Goal: Information Seeking & Learning: Learn about a topic

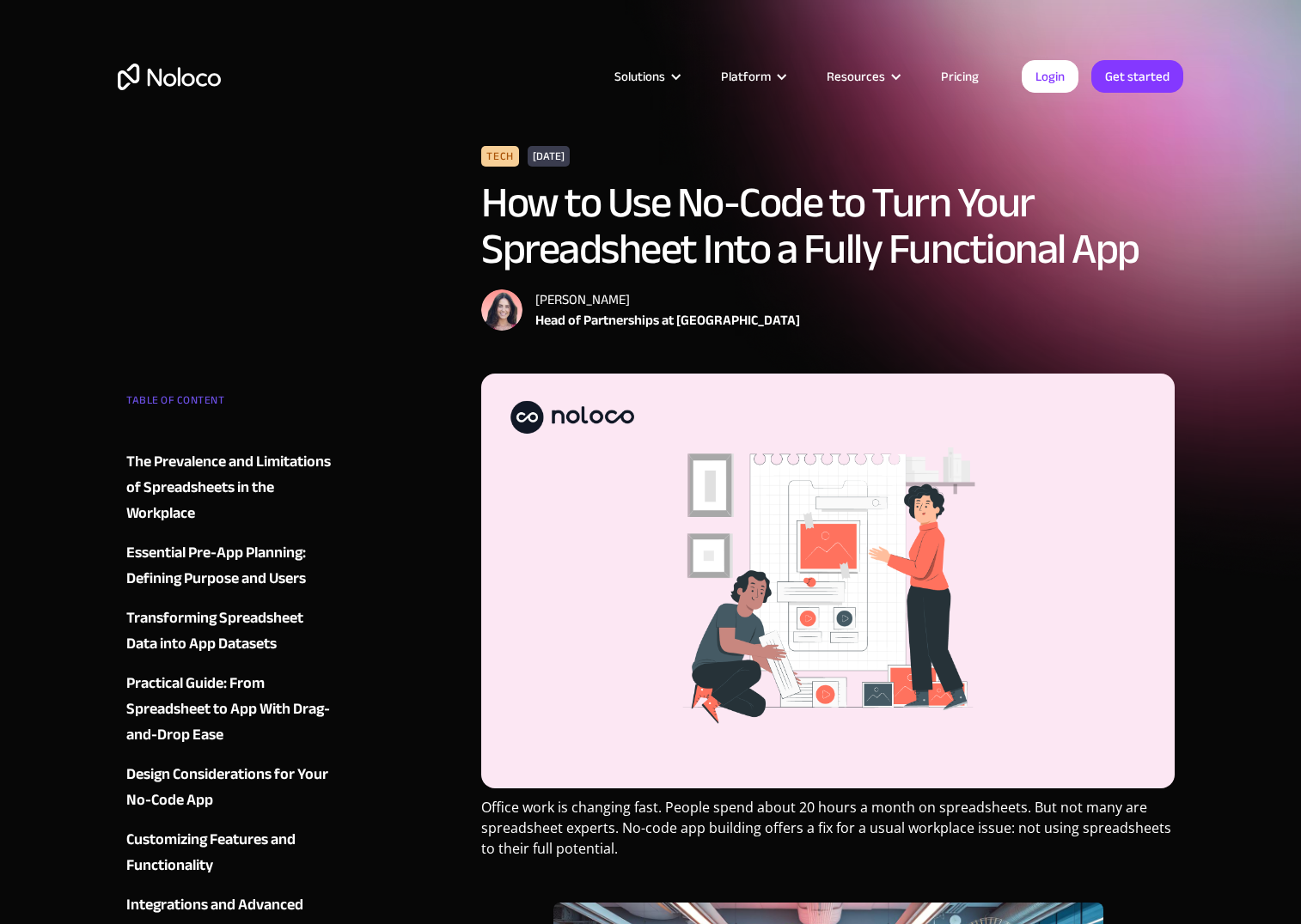
click at [966, 68] on link "Pricing" at bounding box center [959, 76] width 81 height 22
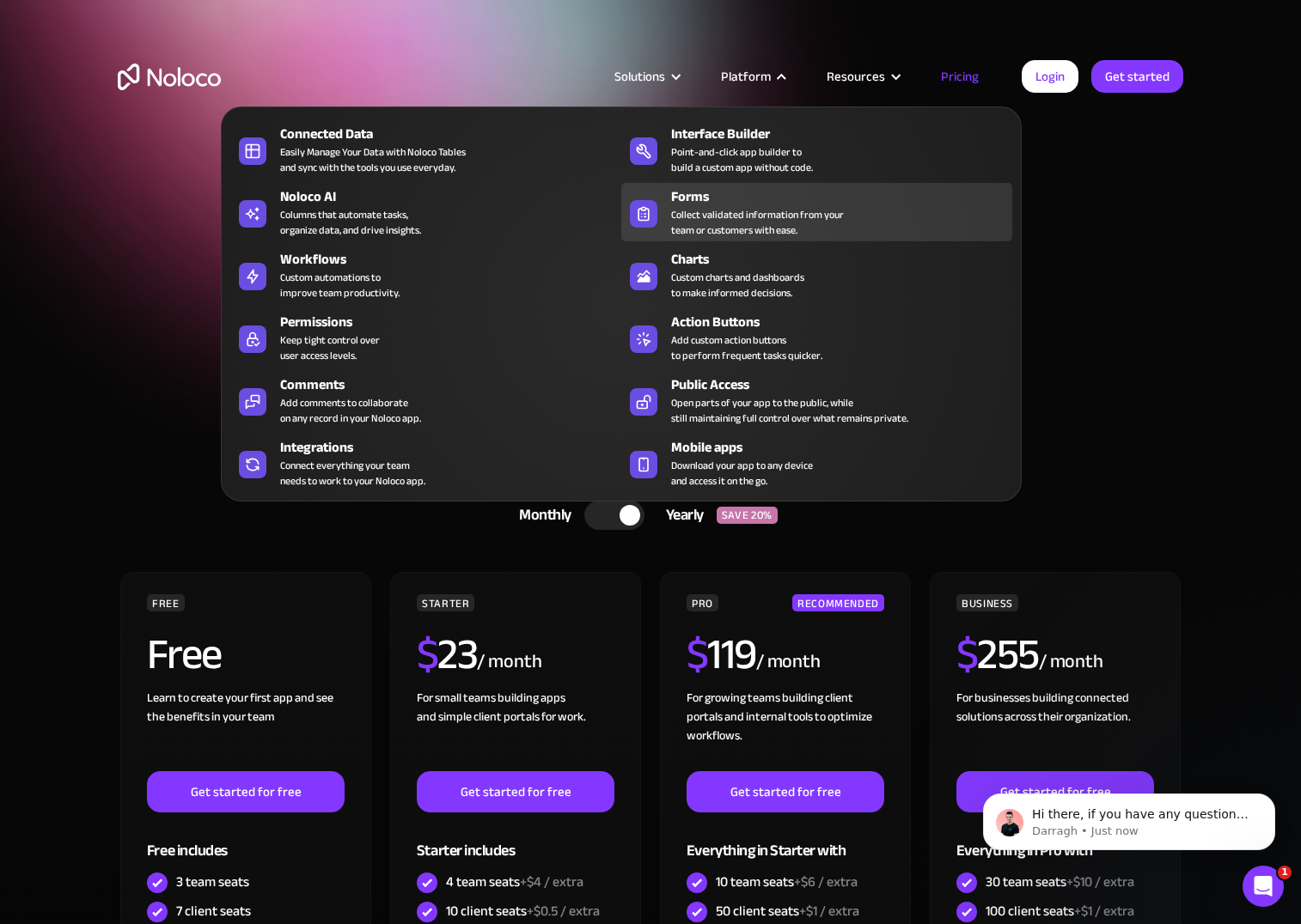
click at [679, 199] on div "Forms" at bounding box center [844, 196] width 348 height 20
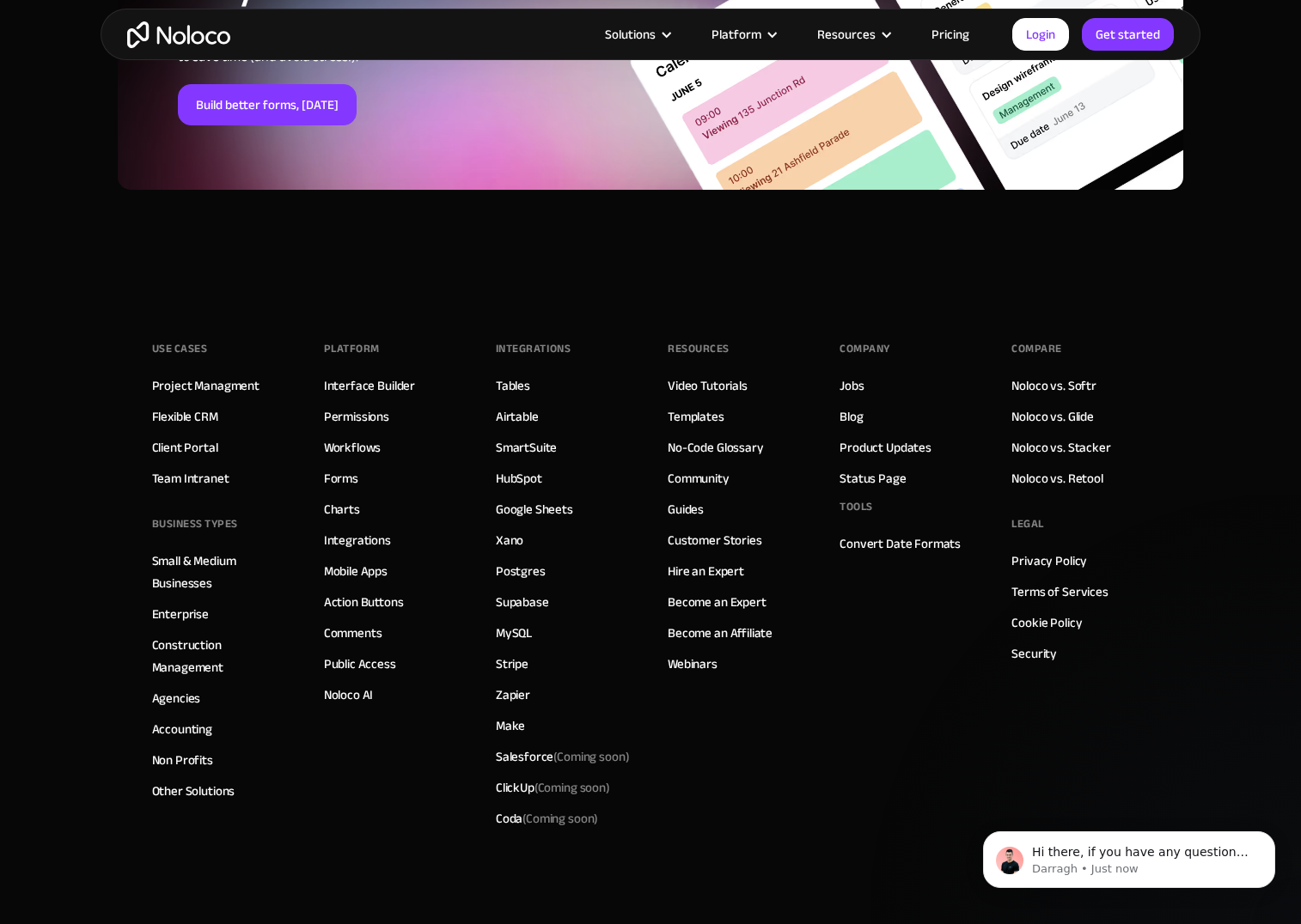
scroll to position [6337, 0]
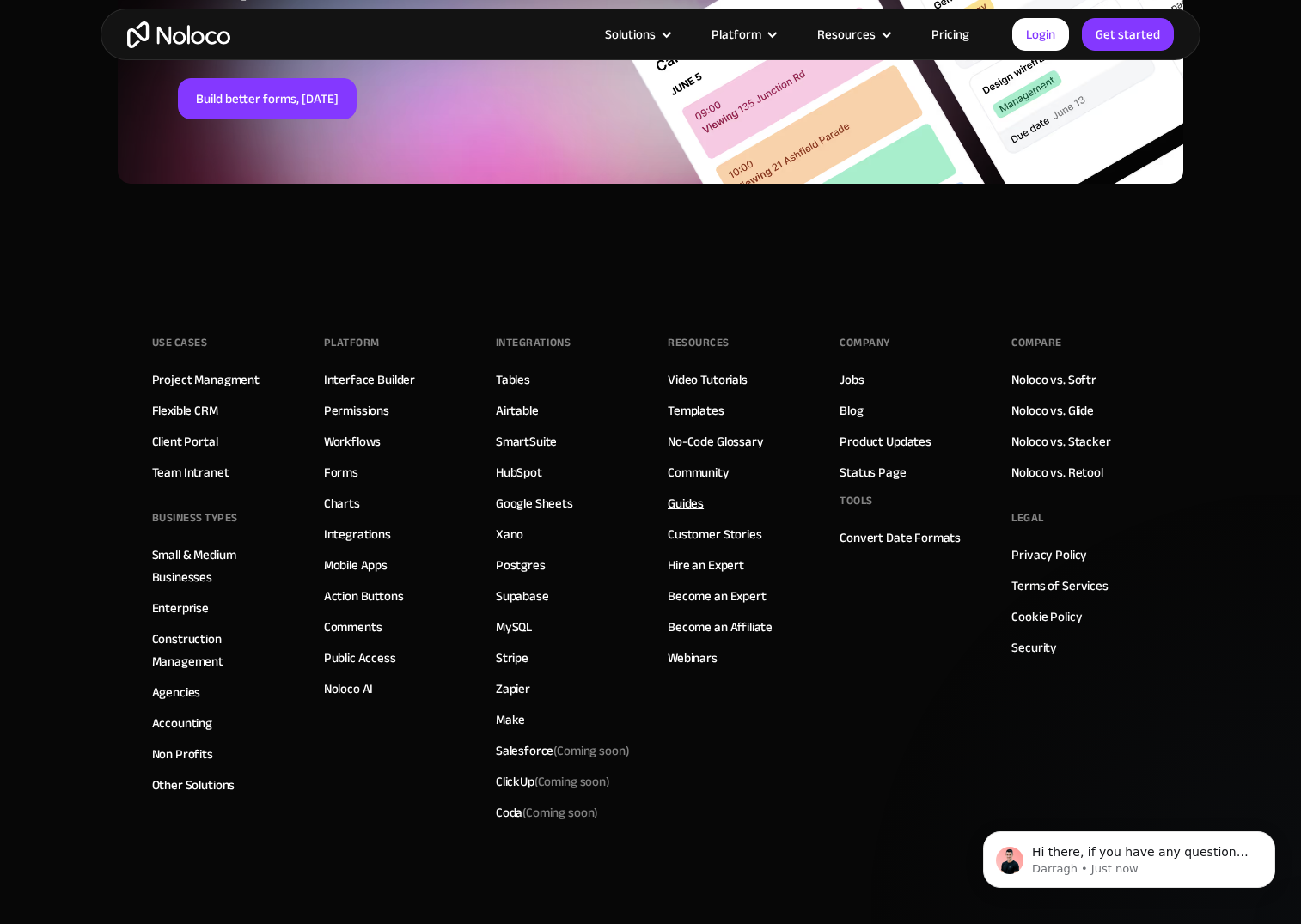
click at [676, 502] on link "Guides" at bounding box center [685, 502] width 36 height 22
